Goal: Transaction & Acquisition: Purchase product/service

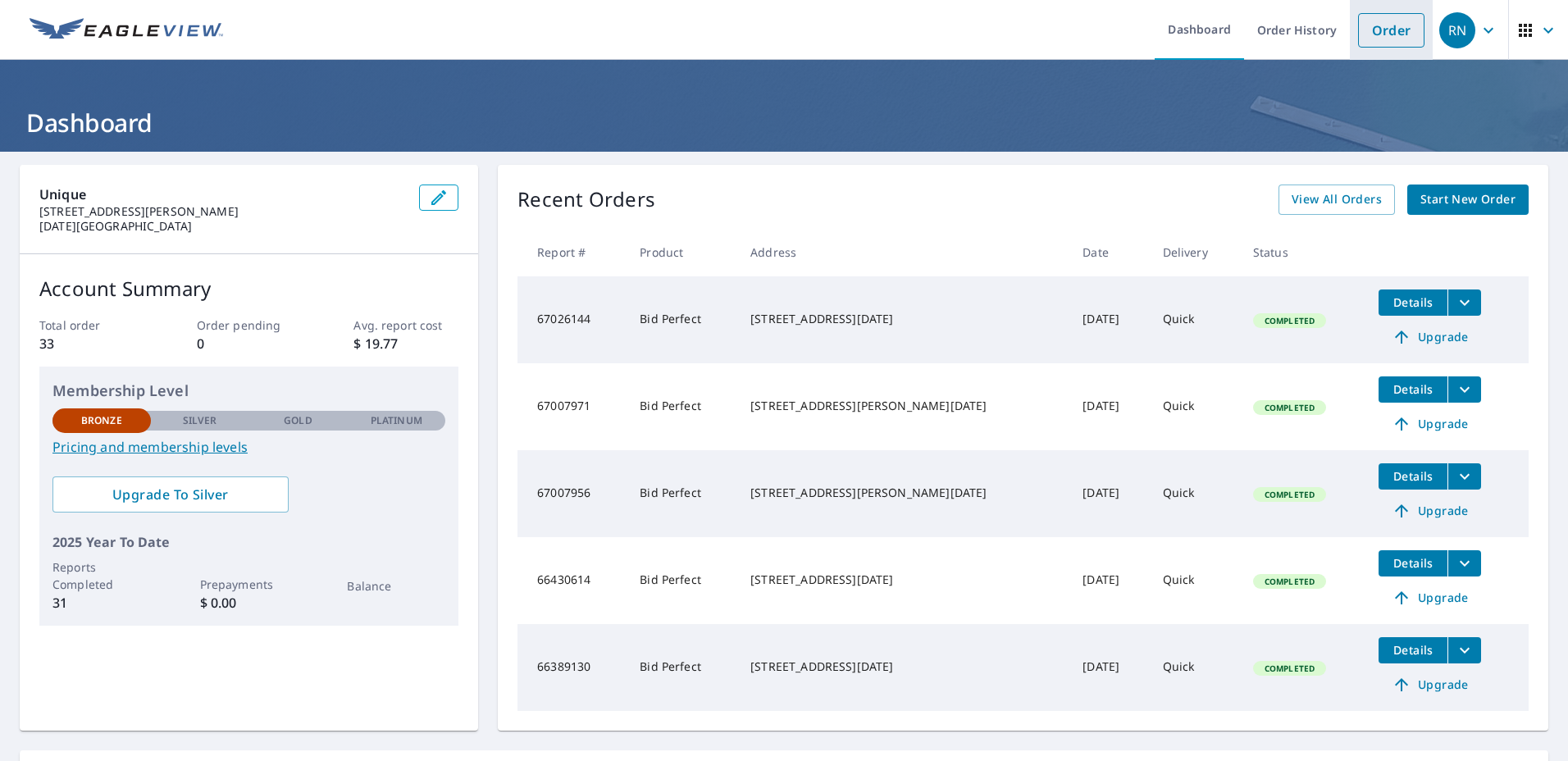
click at [1387, 23] on link "Order" at bounding box center [1391, 30] width 66 height 34
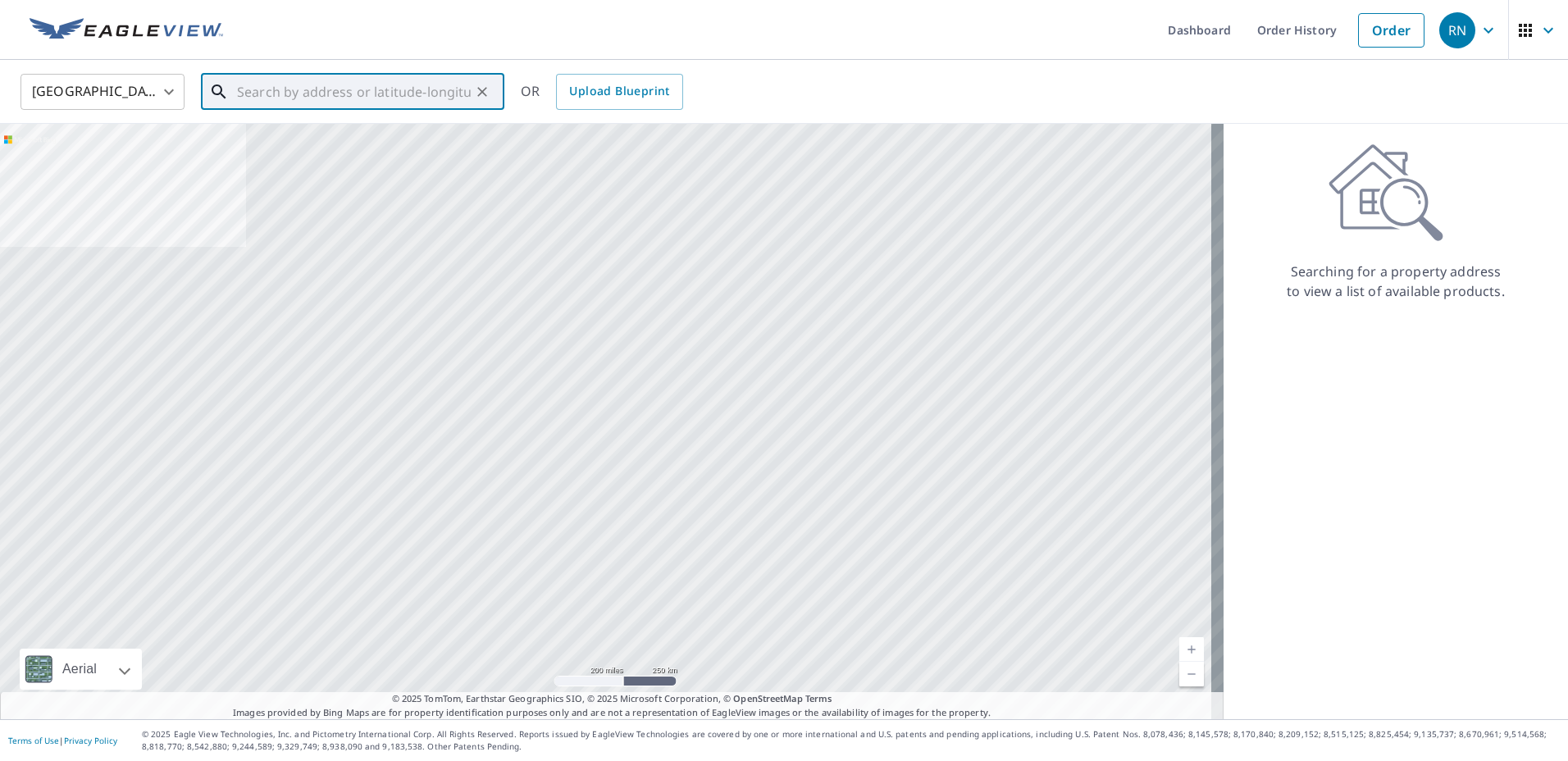
click at [405, 99] on input "text" at bounding box center [354, 91] width 234 height 46
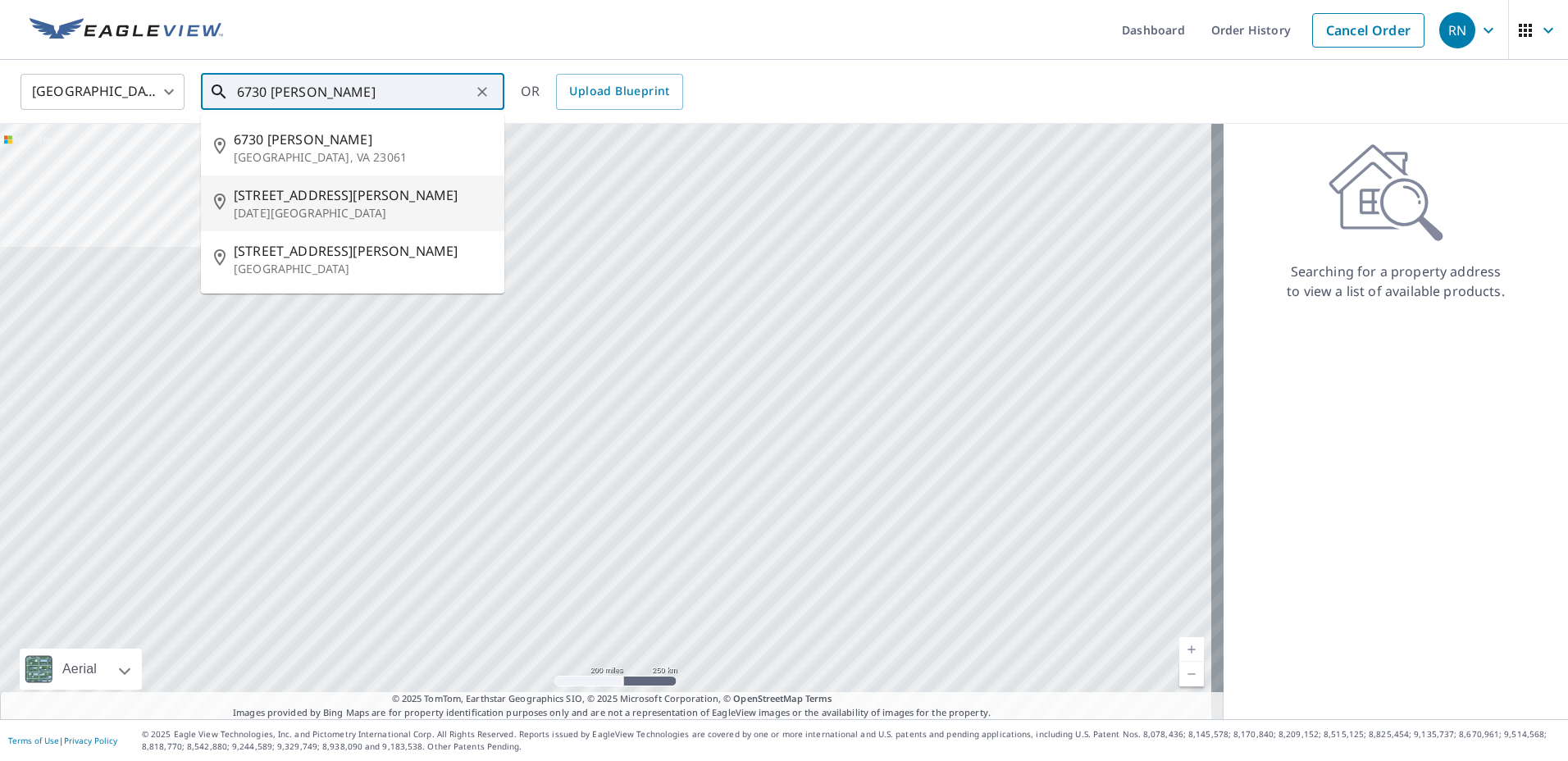
click at [258, 201] on span "[STREET_ADDRESS][PERSON_NAME]" at bounding box center [362, 195] width 258 height 20
type input "[STREET_ADDRESS][PERSON_NAME][DATE]"
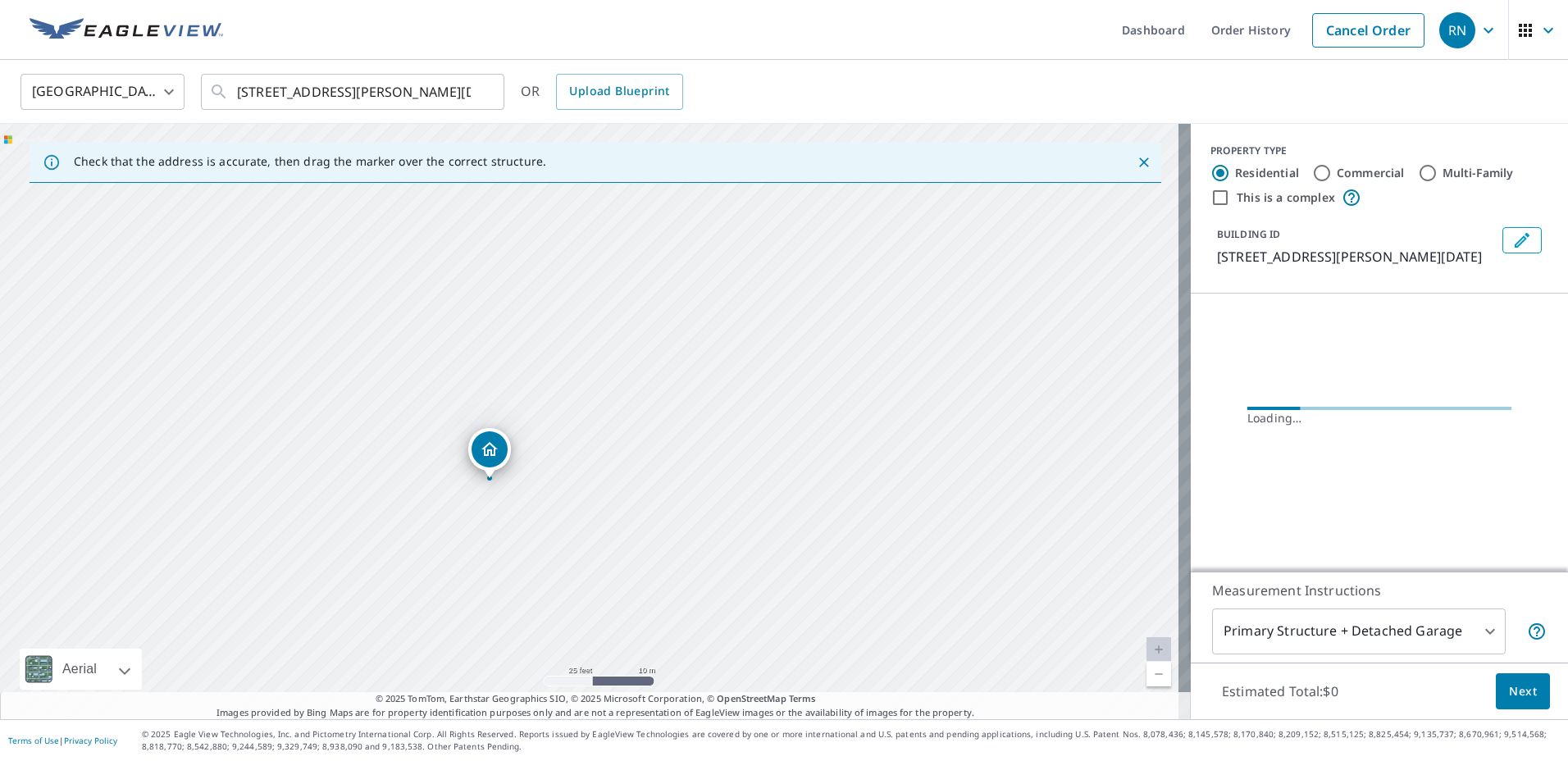
click at [591, 374] on div "[STREET_ADDRESS][PERSON_NAME][DATE]" at bounding box center [595, 421] width 1191 height 595
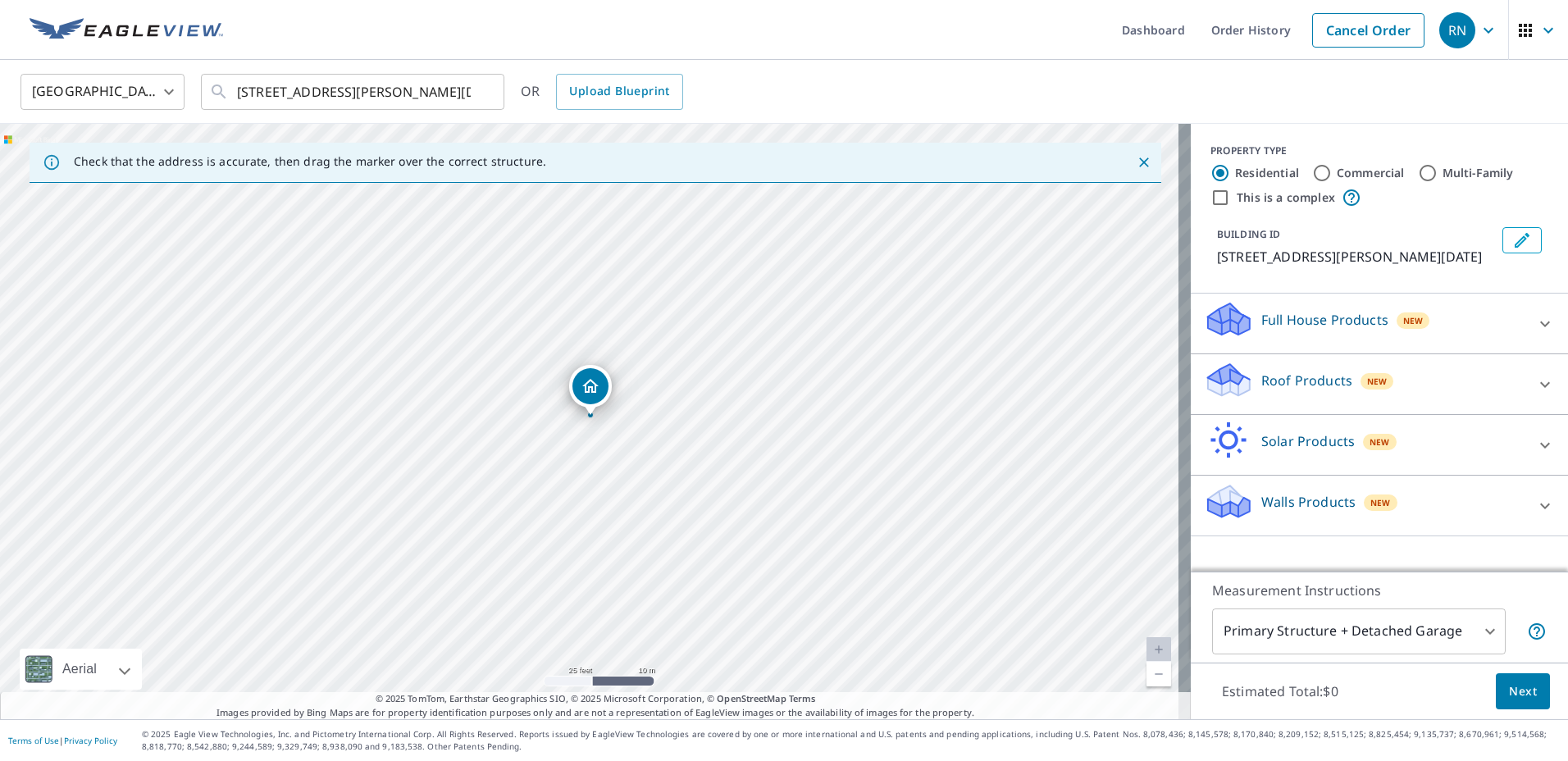
click at [1304, 393] on div "Roof Products New" at bounding box center [1364, 384] width 321 height 46
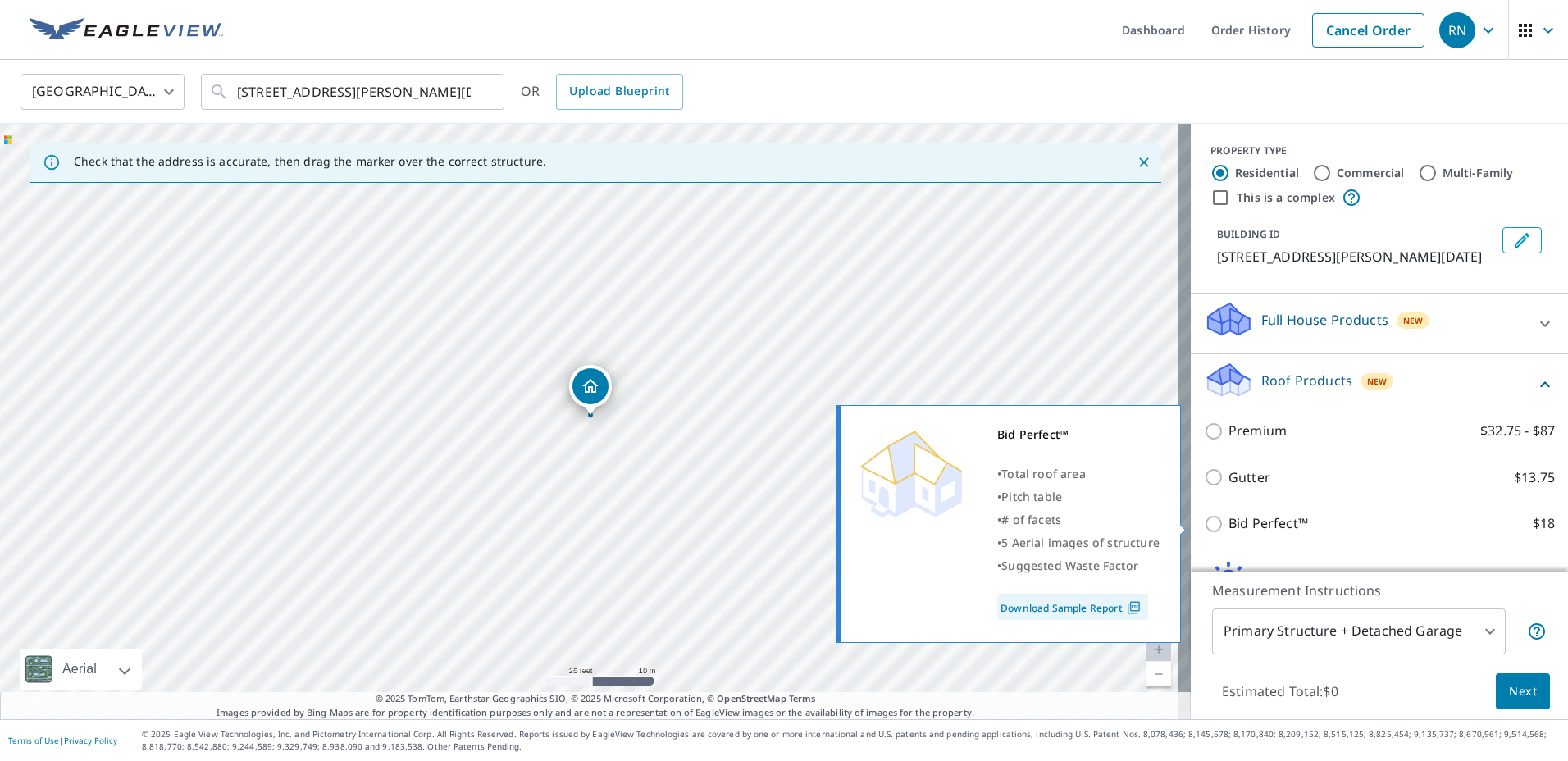
click at [1492, 523] on label "Bid Perfect™ $18" at bounding box center [1392, 524] width 326 height 21
click at [1229, 523] on input "Bid Perfect™ $18" at bounding box center [1216, 524] width 25 height 20
checkbox input "true"
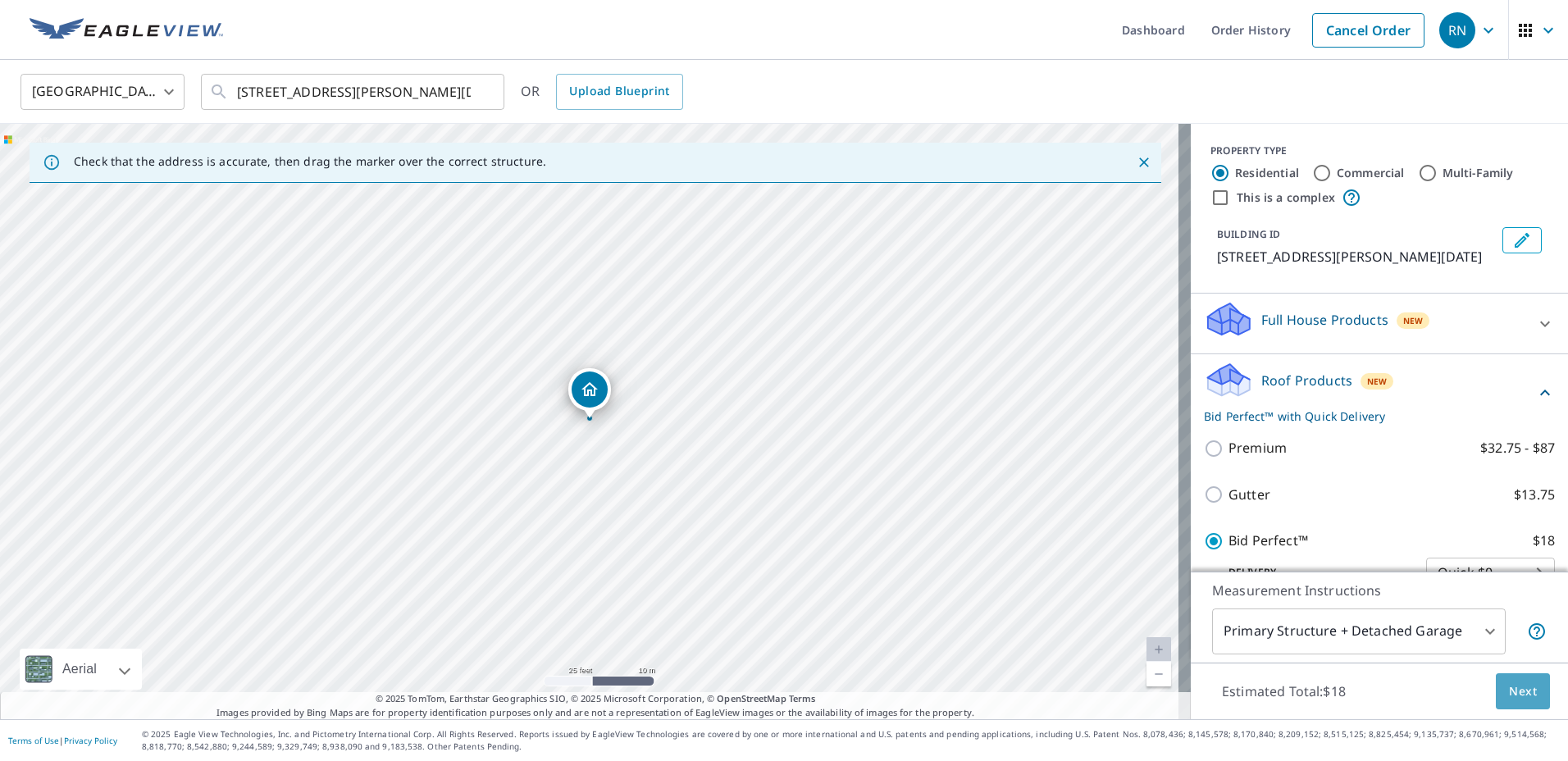
click at [1522, 695] on span "Next" at bounding box center [1522, 692] width 27 height 21
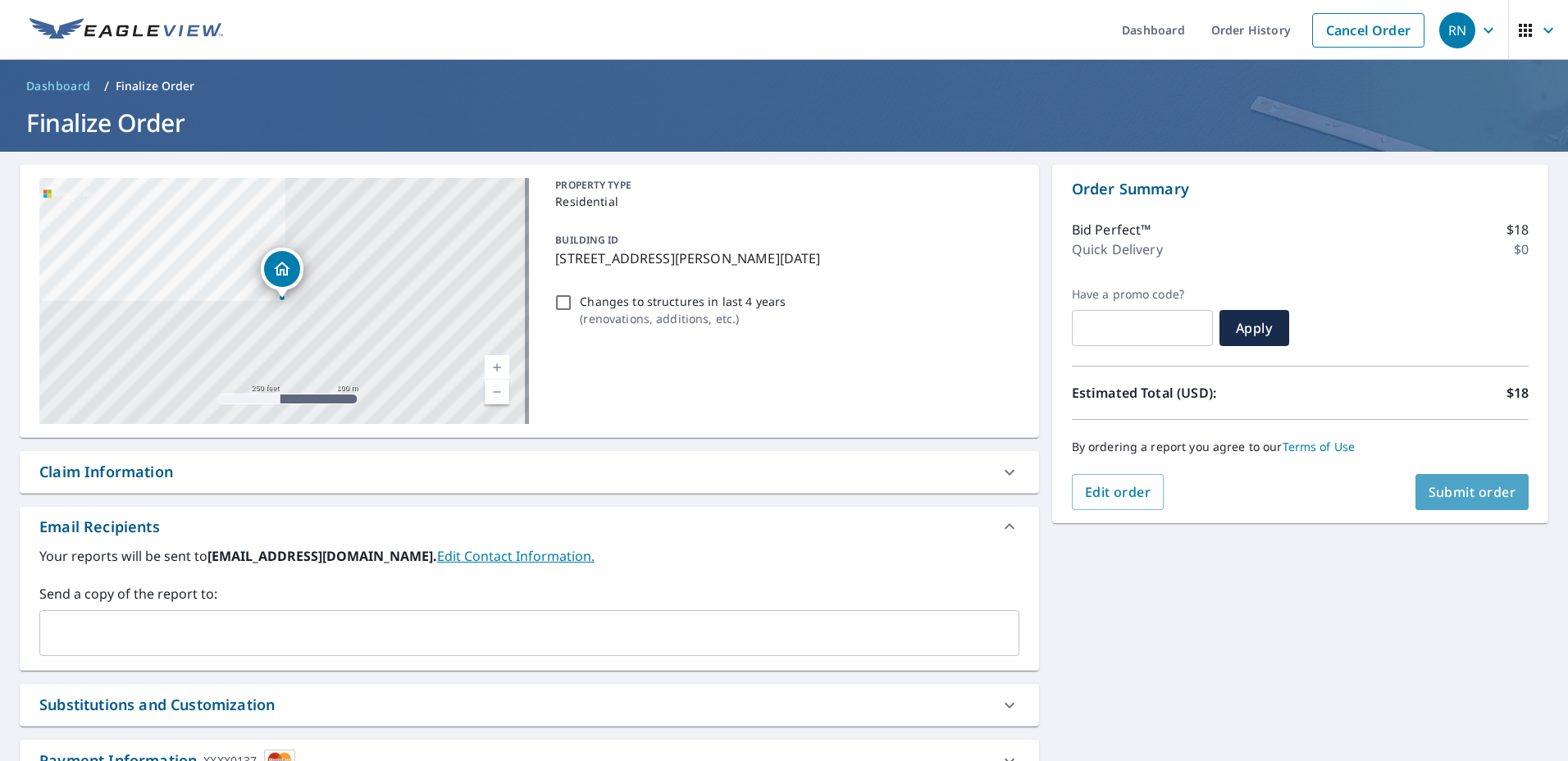
click at [1453, 499] on span "Submit order" at bounding box center [1473, 492] width 88 height 18
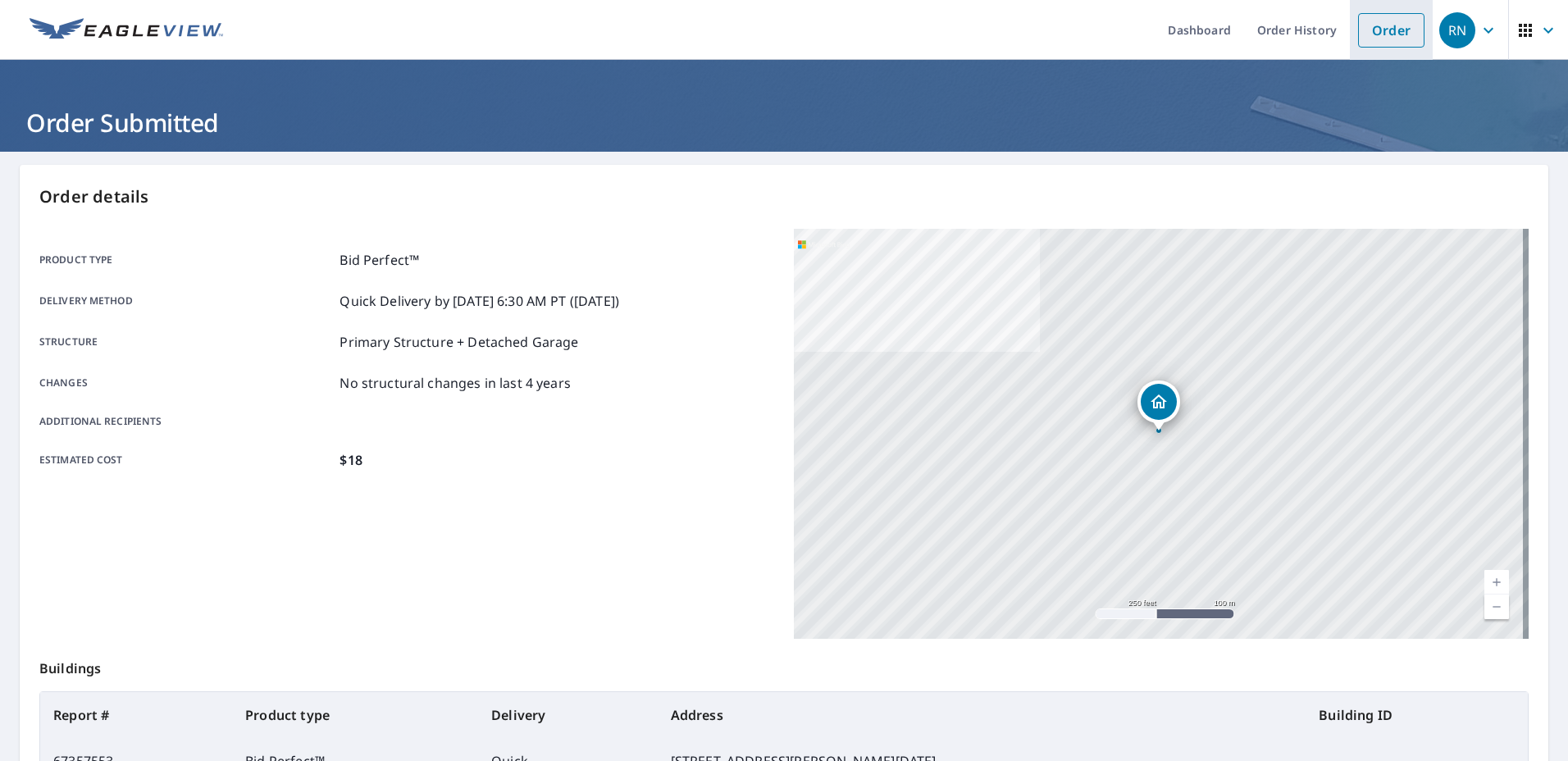
click at [1368, 36] on link "Order" at bounding box center [1391, 30] width 66 height 34
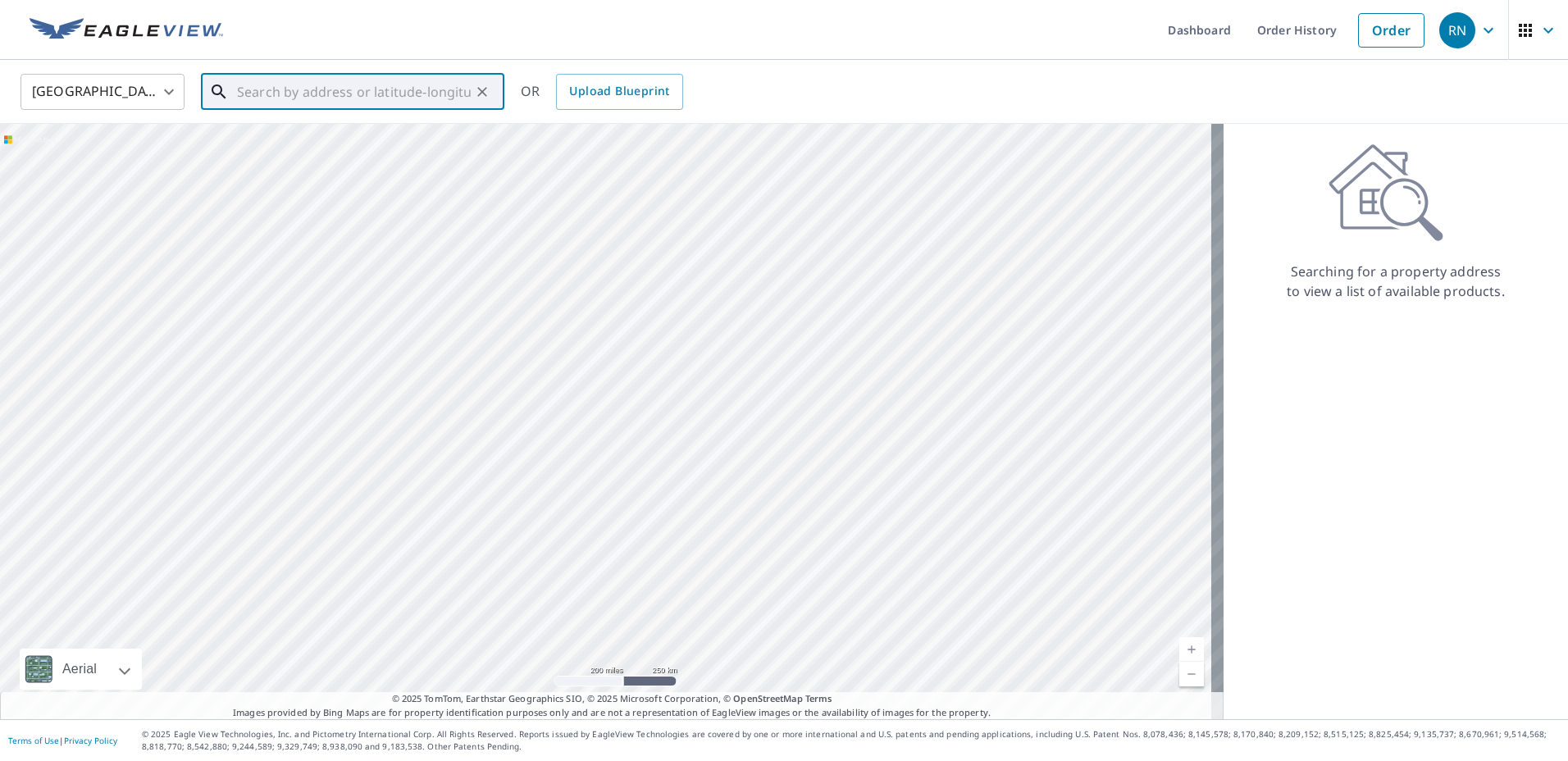
click at [302, 92] on input "text" at bounding box center [354, 91] width 234 height 46
click at [268, 152] on p "[DATE][GEOGRAPHIC_DATA]" at bounding box center [362, 157] width 258 height 16
type input "[STREET_ADDRESS][DATE]"
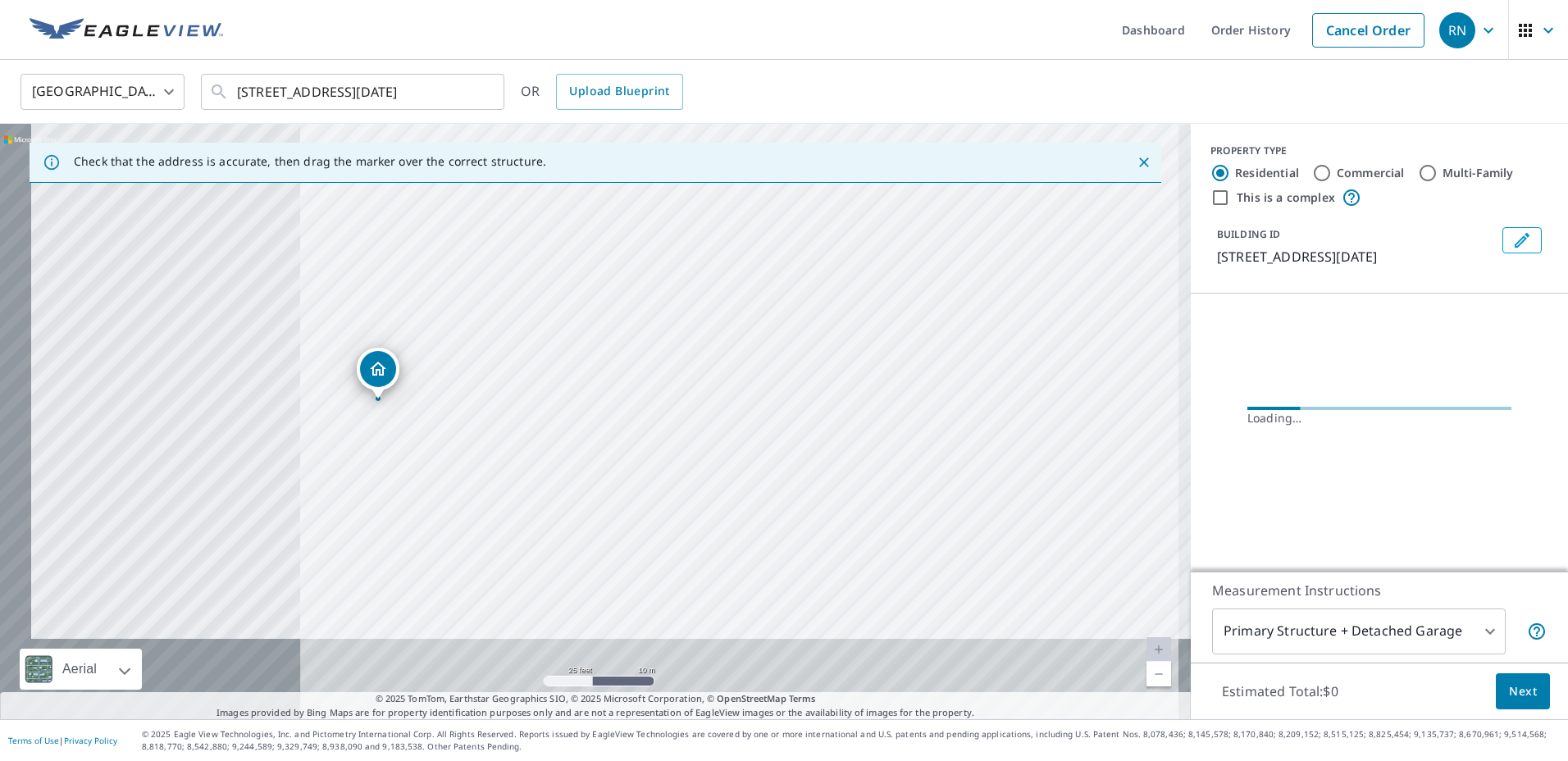
drag, startPoint x: 471, startPoint y: 417, endPoint x: 1033, endPoint y: 150, distance: 622.2
click at [1033, 150] on div "Check that the address is accurate, then drag the marker over the correct struc…" at bounding box center [595, 421] width 1191 height 595
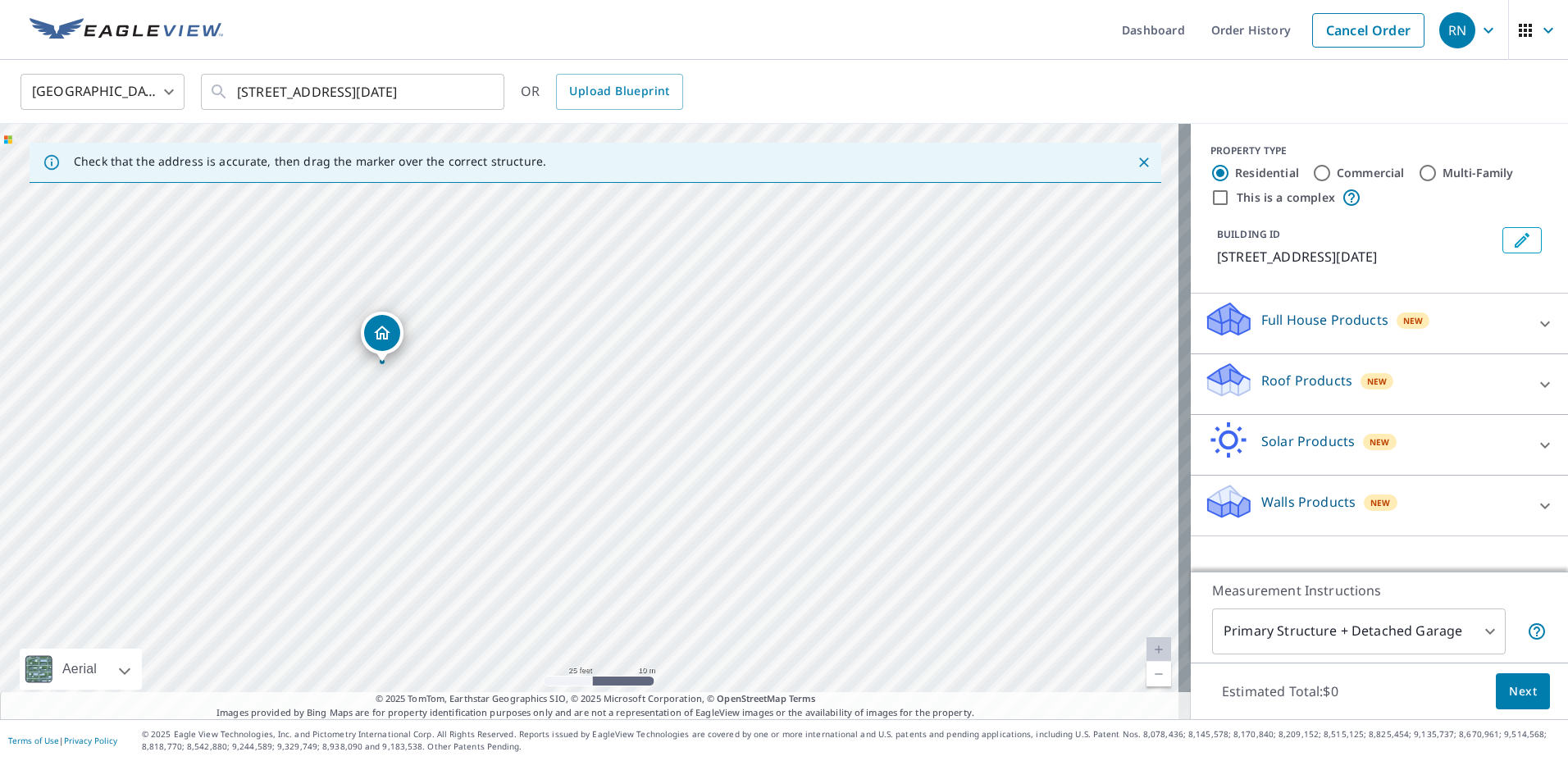
click at [811, 138] on div "[STREET_ADDRESS][DATE]" at bounding box center [595, 421] width 1191 height 595
click at [414, 403] on div "[STREET_ADDRESS][DATE]" at bounding box center [595, 421] width 1191 height 595
drag, startPoint x: 414, startPoint y: 403, endPoint x: 419, endPoint y: 395, distance: 9.4
click at [418, 396] on div "[STREET_ADDRESS][DATE]" at bounding box center [595, 421] width 1191 height 595
click at [587, 432] on div "[STREET_ADDRESS][DATE]" at bounding box center [595, 421] width 1191 height 595
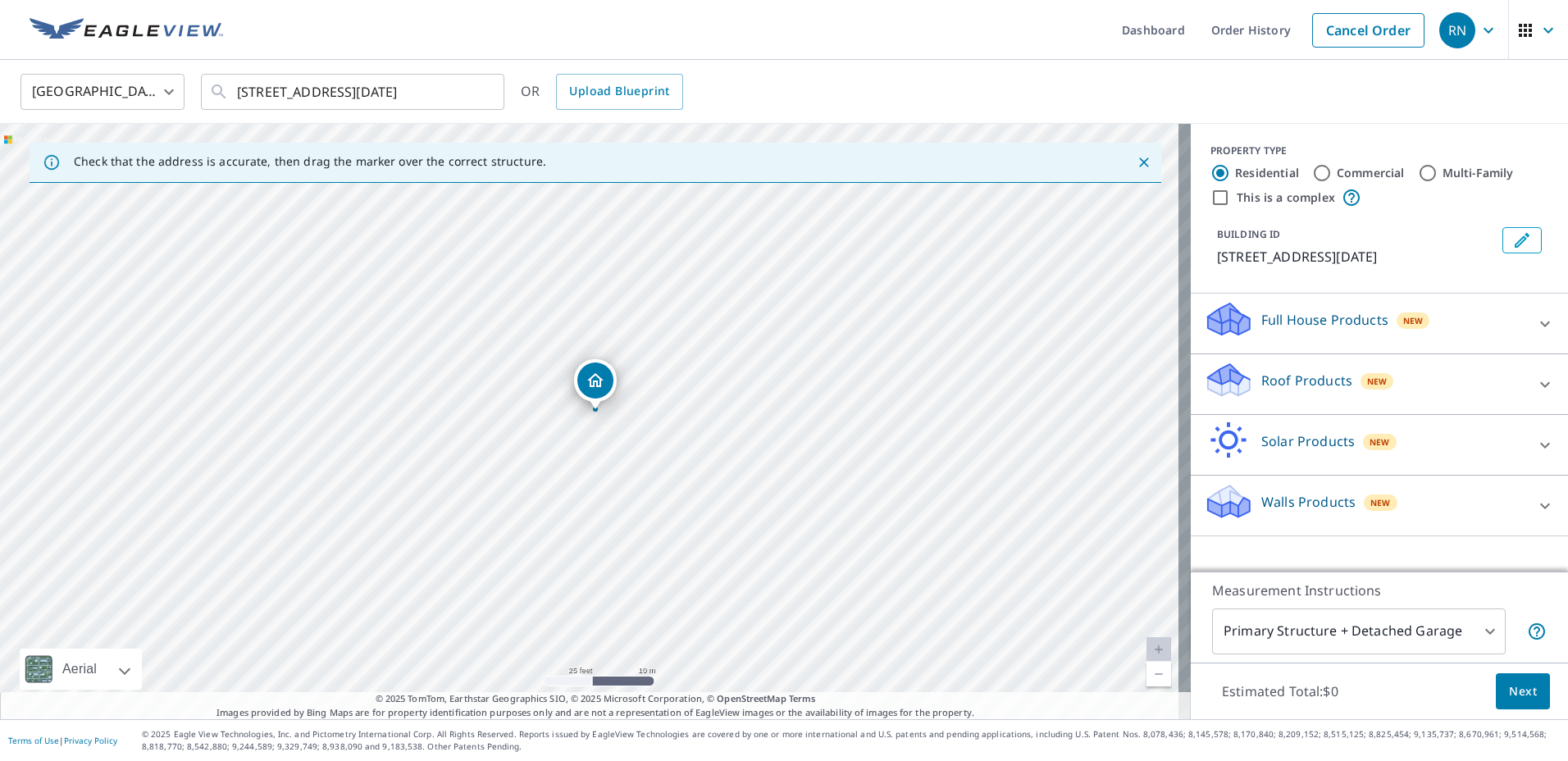
click at [1310, 374] on p "Roof Products" at bounding box center [1307, 380] width 91 height 20
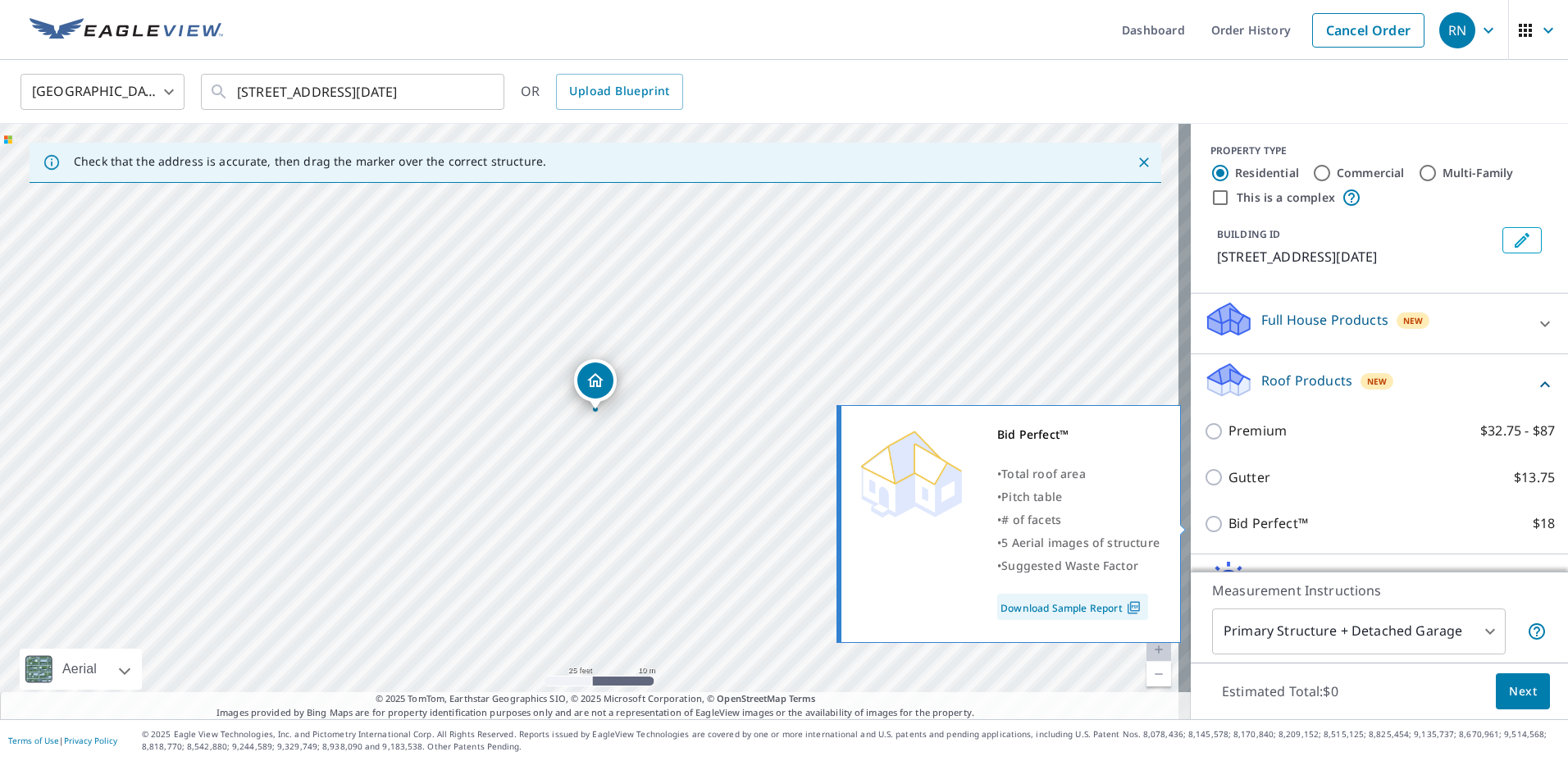
click at [1533, 528] on p "$18" at bounding box center [1544, 524] width 22 height 21
click at [1229, 528] on input "Bid Perfect™ $18" at bounding box center [1216, 524] width 25 height 20
checkbox input "true"
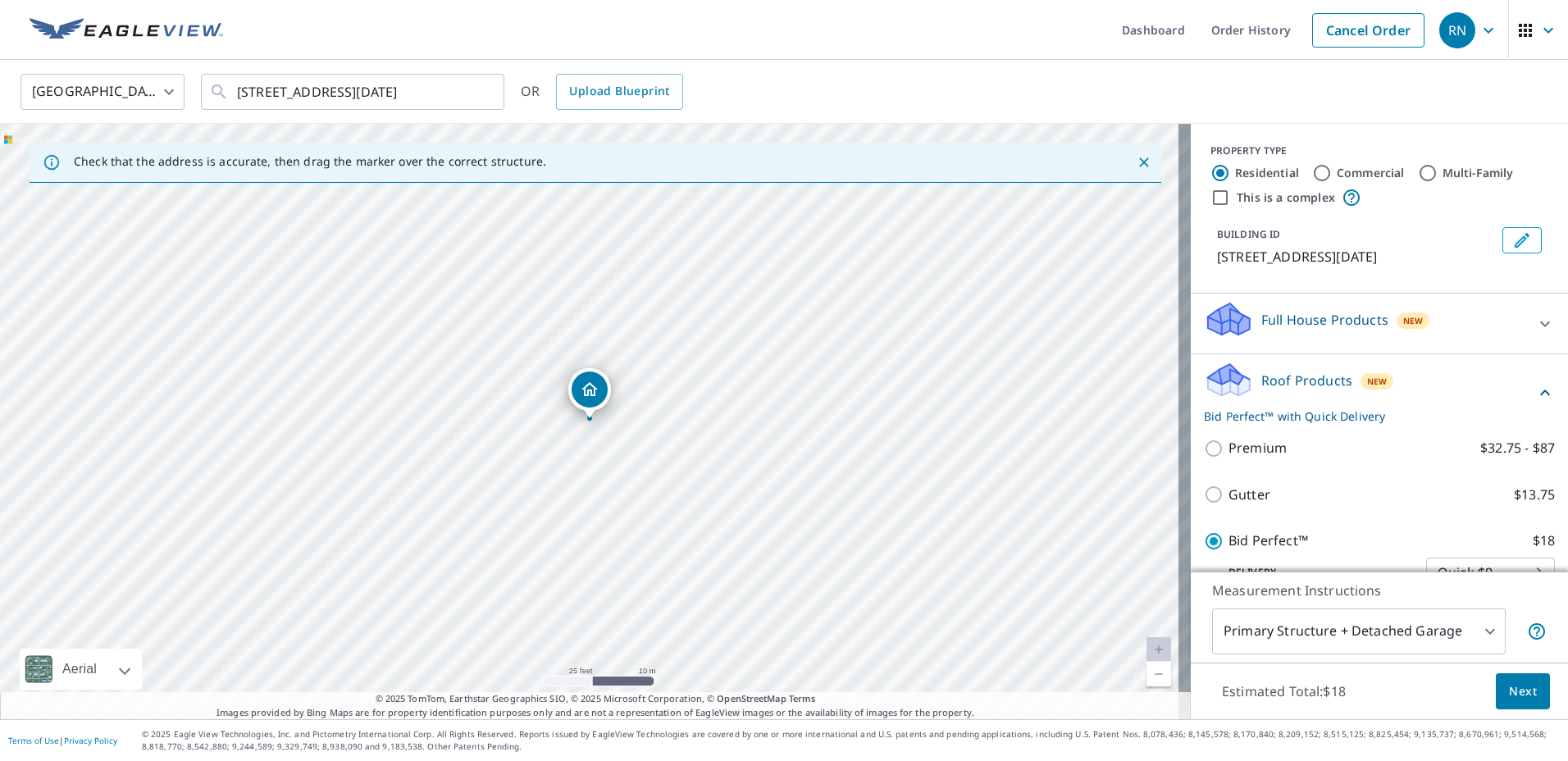
click at [1525, 698] on button "Next" at bounding box center [1522, 691] width 54 height 37
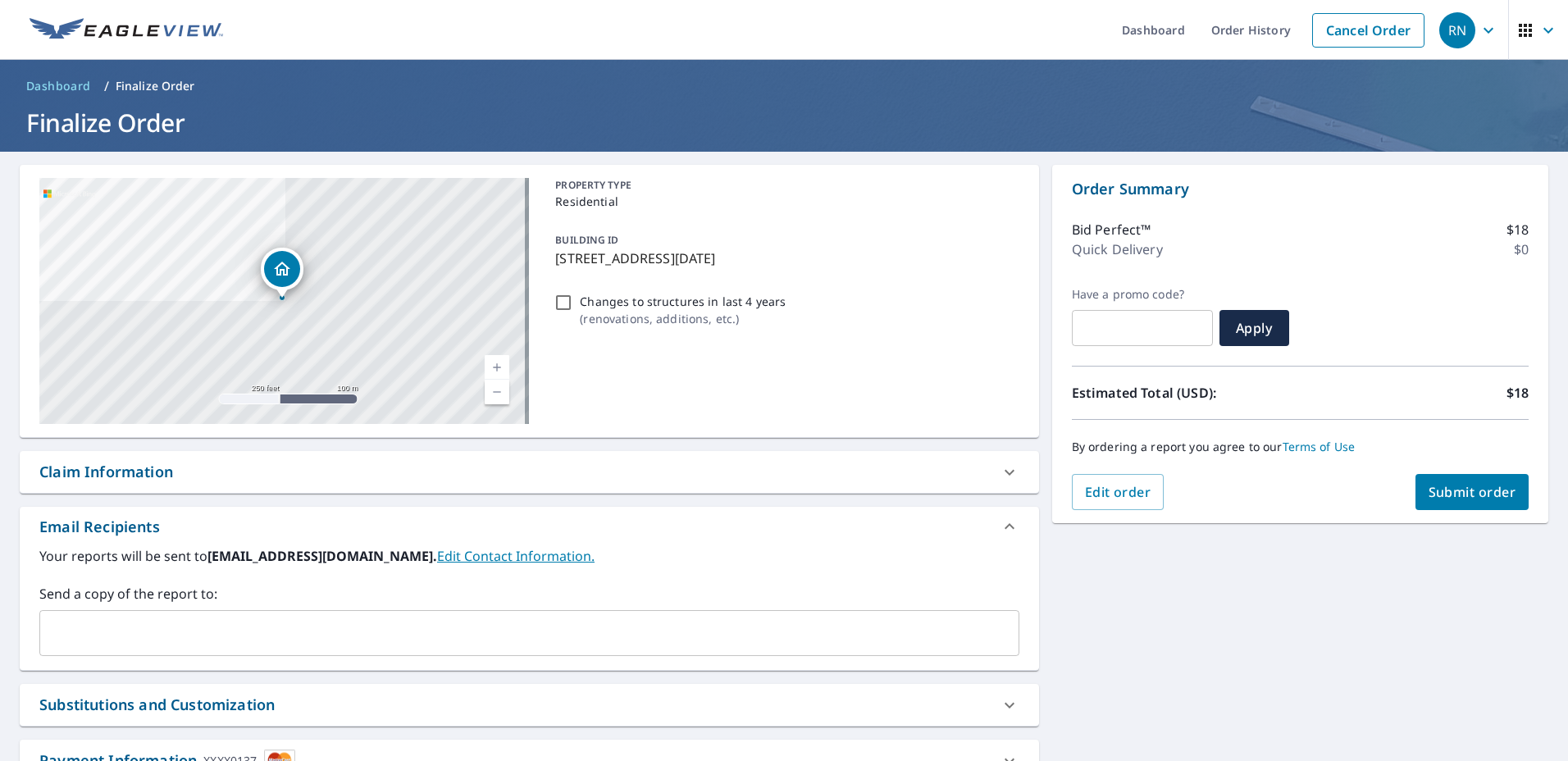
click at [1456, 496] on span "Submit order" at bounding box center [1473, 492] width 88 height 18
